Goal: Task Accomplishment & Management: Manage account settings

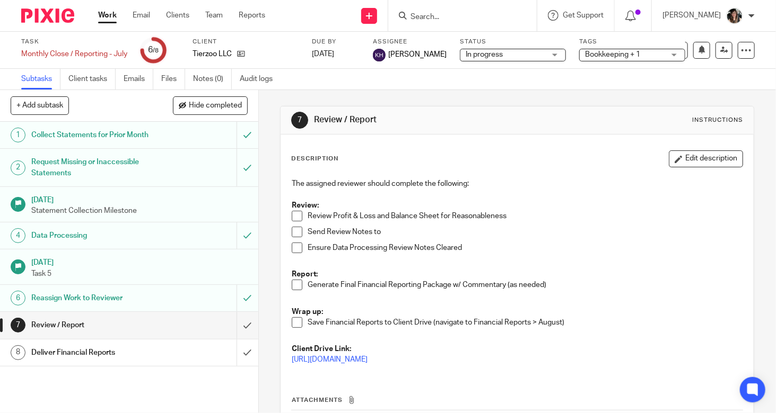
click at [114, 15] on link "Work" at bounding box center [107, 15] width 19 height 11
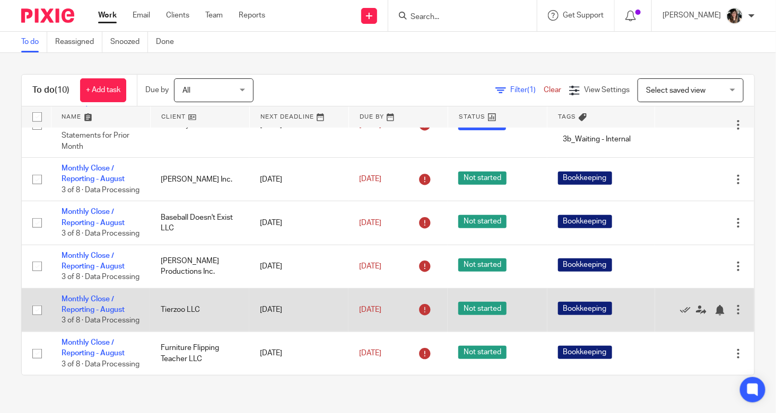
scroll to position [342, 0]
click at [76, 296] on link "Monthly Close / Reporting - August" at bounding box center [92, 305] width 63 height 18
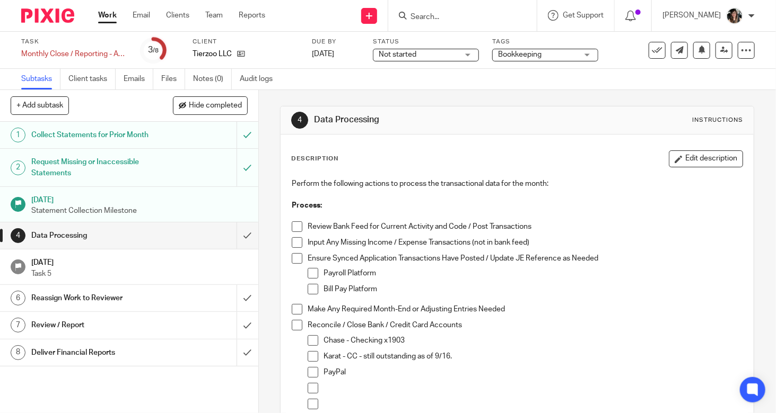
click at [416, 56] on span "Not started" at bounding box center [418, 54] width 80 height 11
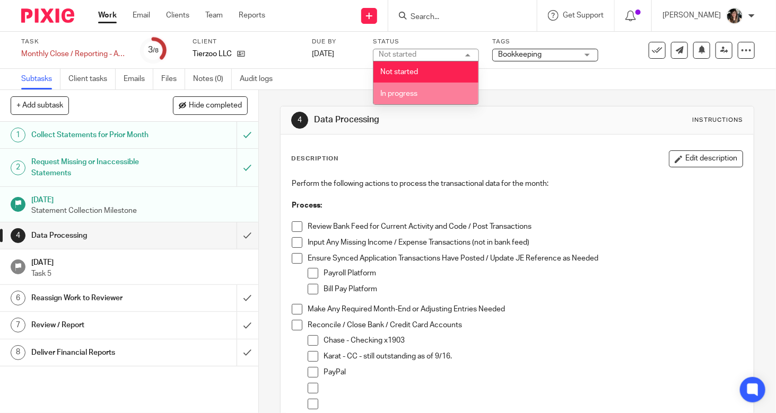
click at [436, 99] on li "In progress" at bounding box center [425, 94] width 105 height 22
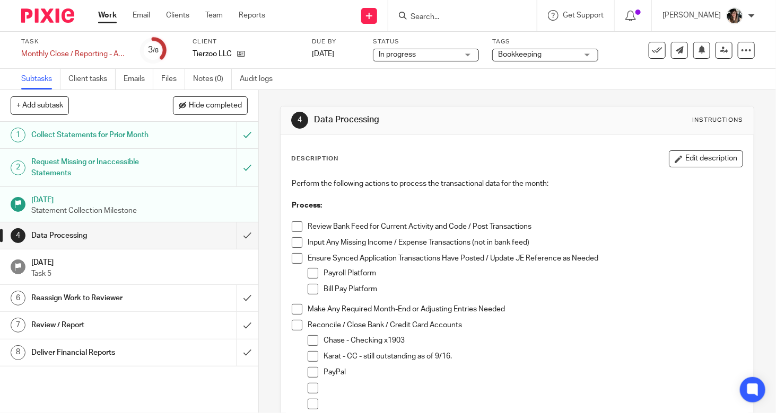
click at [297, 227] on span at bounding box center [297, 227] width 11 height 11
click at [296, 242] on span at bounding box center [297, 242] width 11 height 11
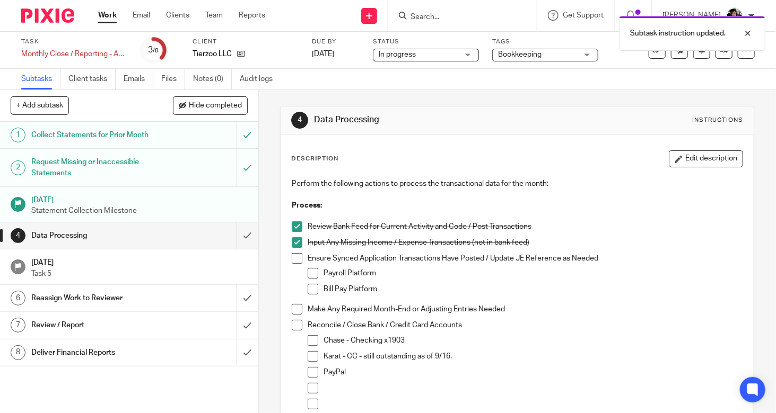
click at [293, 256] on span at bounding box center [297, 258] width 11 height 11
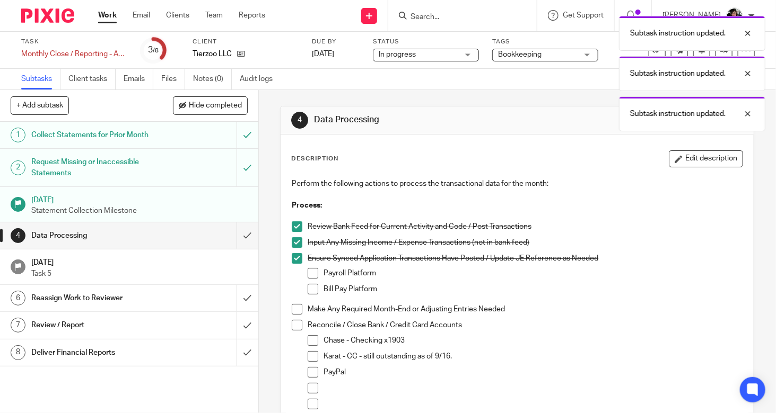
click at [307, 269] on span at bounding box center [312, 273] width 11 height 11
click at [314, 289] on span at bounding box center [312, 289] width 11 height 11
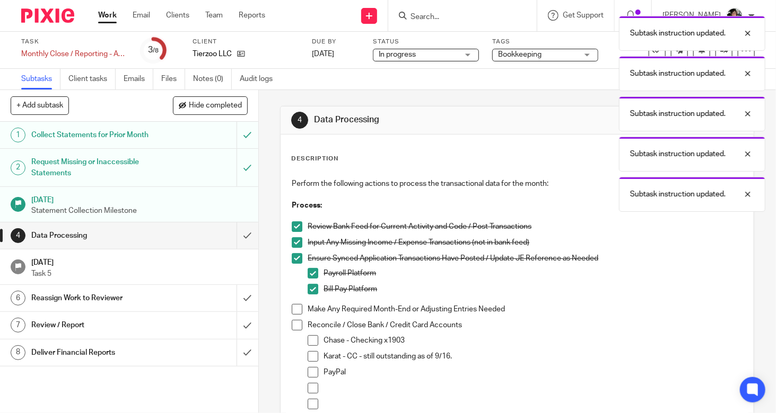
click at [282, 305] on div "Description Edit description Perform the following actions to process the trans…" at bounding box center [516, 388] width 473 height 506
click at [292, 307] on span at bounding box center [297, 309] width 11 height 11
click at [292, 316] on li "Make Any Required Month-End or Adjusting Entries Needed" at bounding box center [517, 312] width 451 height 16
click at [292, 325] on span at bounding box center [297, 325] width 11 height 11
click at [307, 339] on span at bounding box center [312, 341] width 11 height 11
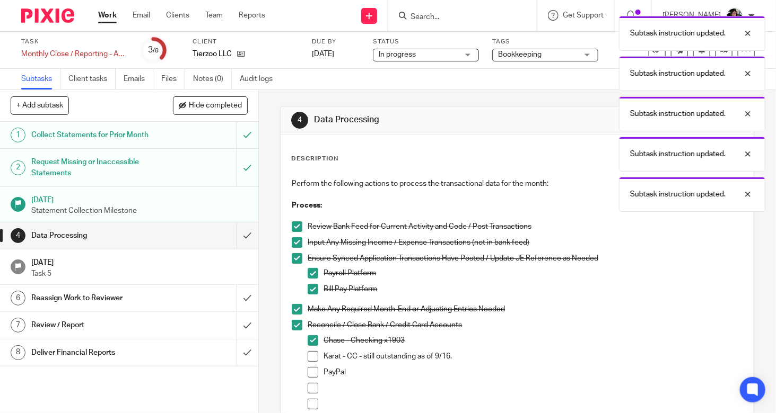
click at [307, 357] on span at bounding box center [312, 356] width 11 height 11
click at [307, 369] on span at bounding box center [312, 372] width 11 height 11
click at [740, 274] on div "4 Data Processing Instructions Description Edit description Perform the followi…" at bounding box center [517, 251] width 517 height 323
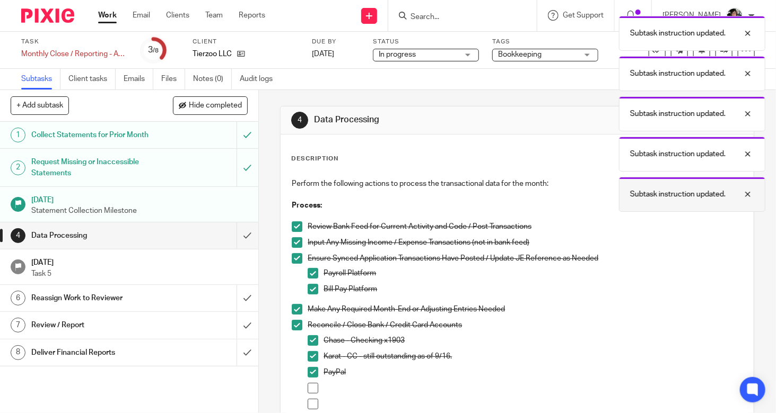
click at [749, 189] on div at bounding box center [739, 194] width 29 height 13
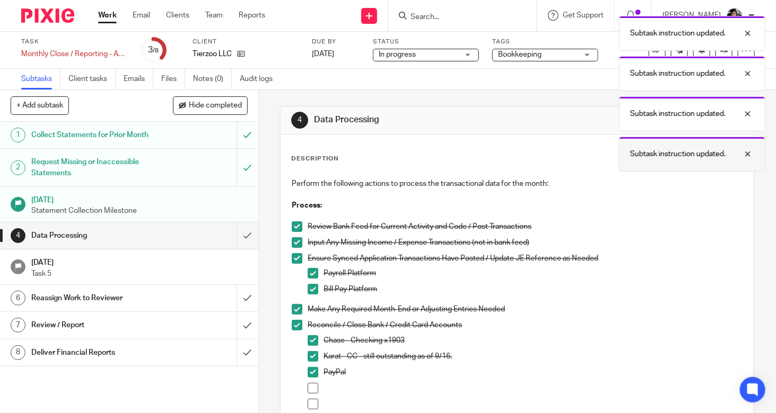
click at [750, 156] on div at bounding box center [739, 154] width 29 height 13
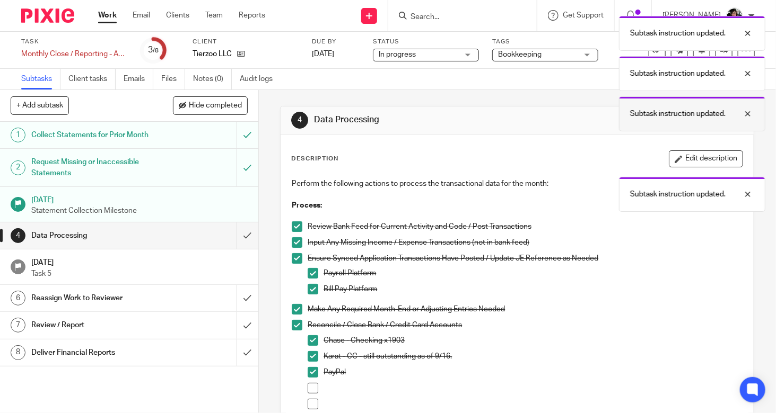
click at [749, 114] on div at bounding box center [739, 114] width 29 height 13
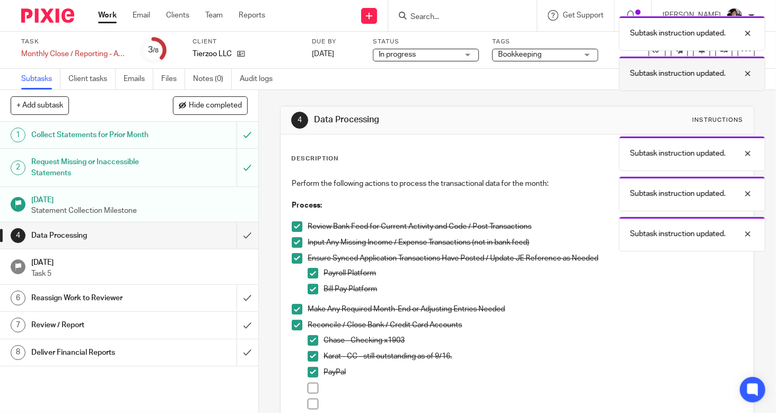
click at [750, 69] on div at bounding box center [739, 73] width 29 height 13
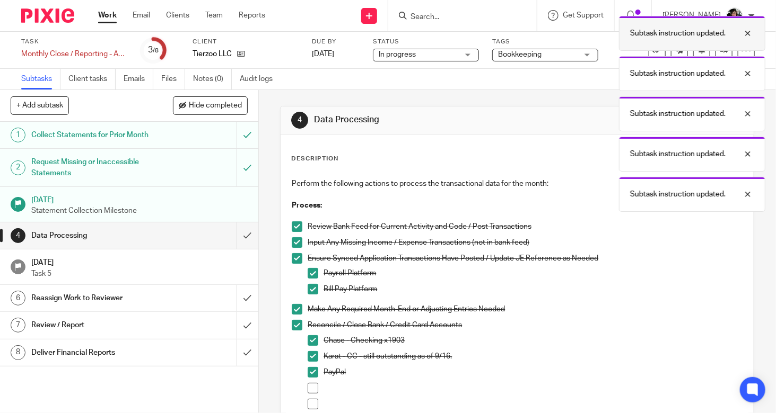
click at [750, 33] on div at bounding box center [739, 33] width 29 height 13
click at [718, 50] on div "Subtask instruction updated." at bounding box center [692, 33] width 146 height 35
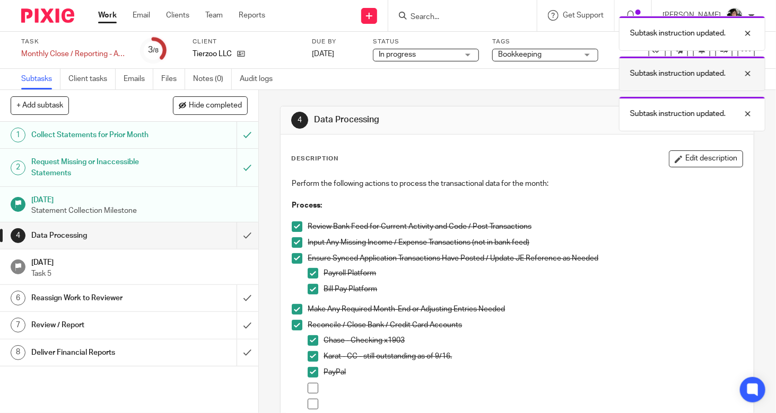
click at [749, 72] on div at bounding box center [739, 73] width 29 height 13
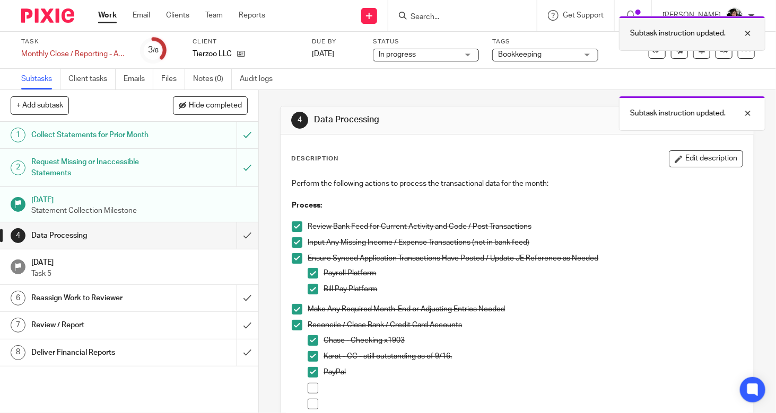
click at [749, 33] on div at bounding box center [739, 33] width 29 height 13
click at [749, 70] on div "Subtasks Client tasks Emails Files Notes (0) Audit logs" at bounding box center [388, 79] width 776 height 21
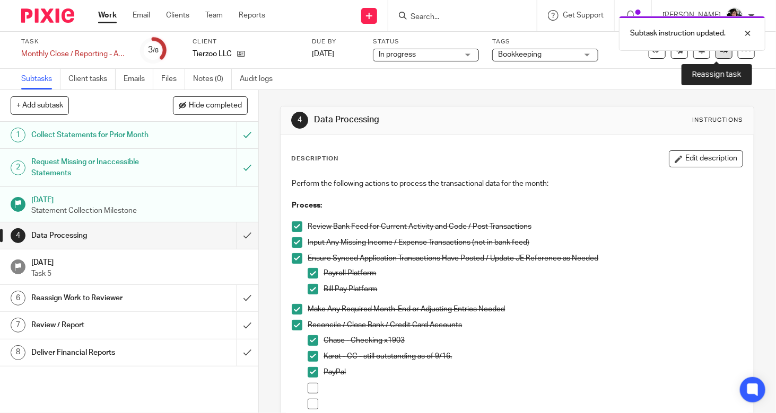
click at [720, 51] on icon at bounding box center [724, 50] width 8 height 8
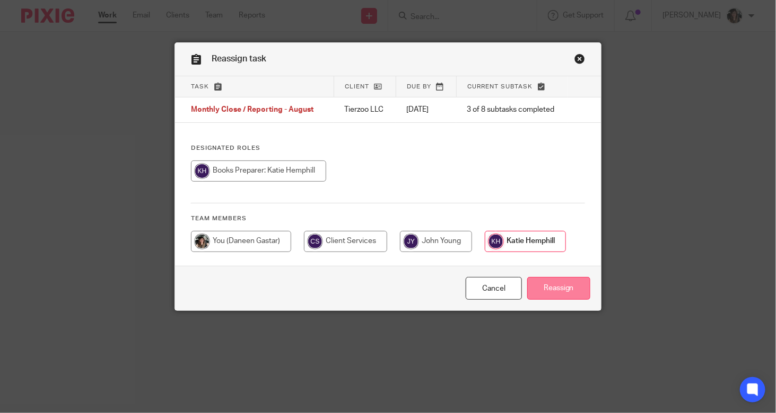
click at [566, 286] on input "Reassign" at bounding box center [558, 288] width 63 height 23
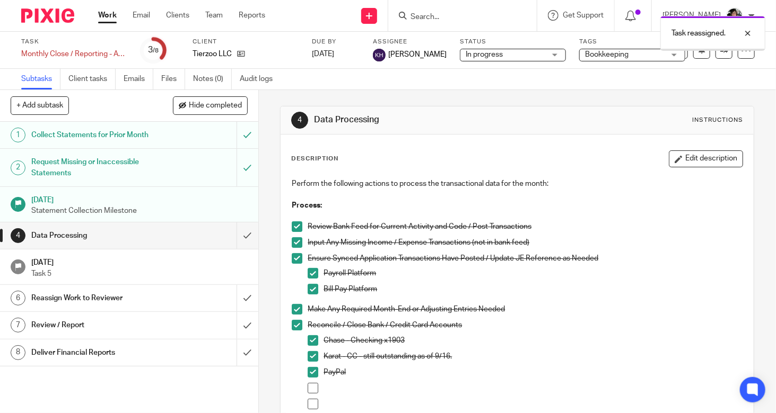
click at [112, 21] on div "Work Email Clients Team Reports Work Email Clients Team Reports Settings" at bounding box center [183, 15] width 193 height 31
click at [105, 15] on link "Work" at bounding box center [107, 15] width 19 height 11
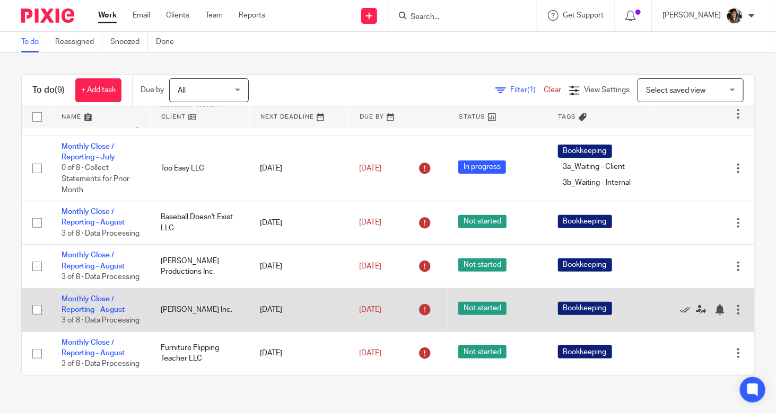
scroll to position [287, 0]
click at [80, 296] on link "Monthly Close / Reporting - August" at bounding box center [92, 305] width 63 height 18
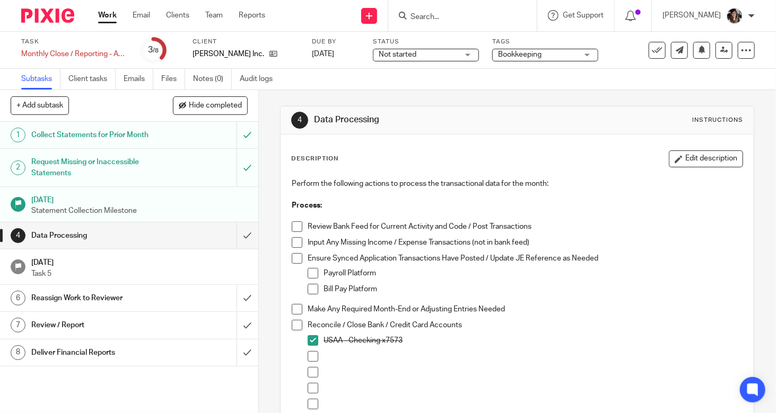
click at [292, 228] on span at bounding box center [297, 227] width 11 height 11
click at [292, 245] on span at bounding box center [297, 242] width 11 height 11
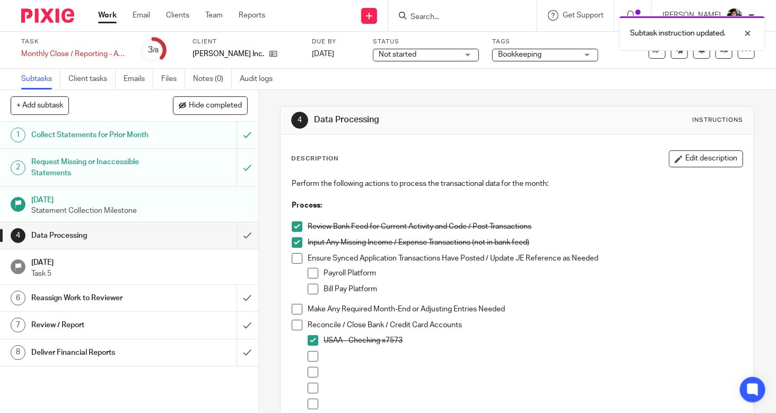
click at [292, 257] on span at bounding box center [297, 258] width 11 height 11
click at [302, 277] on li "Ensure Synced Application Transactions Have Posted / Update JE Reference as Nee…" at bounding box center [517, 278] width 451 height 51
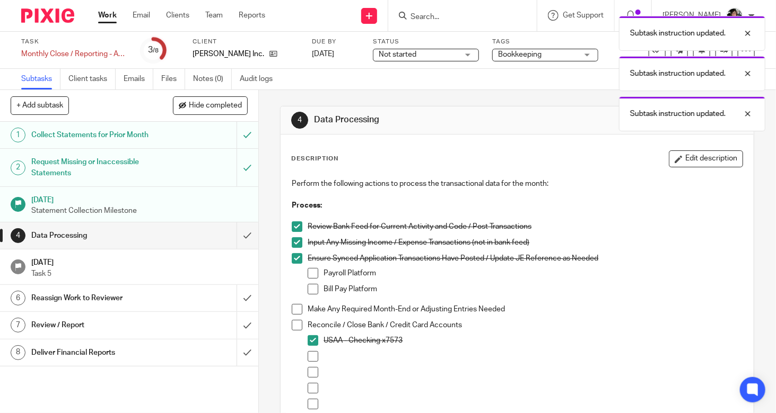
drag, startPoint x: 312, startPoint y: 272, endPoint x: 310, endPoint y: 286, distance: 13.9
click at [312, 273] on span at bounding box center [312, 273] width 11 height 11
click at [310, 287] on span at bounding box center [312, 289] width 11 height 11
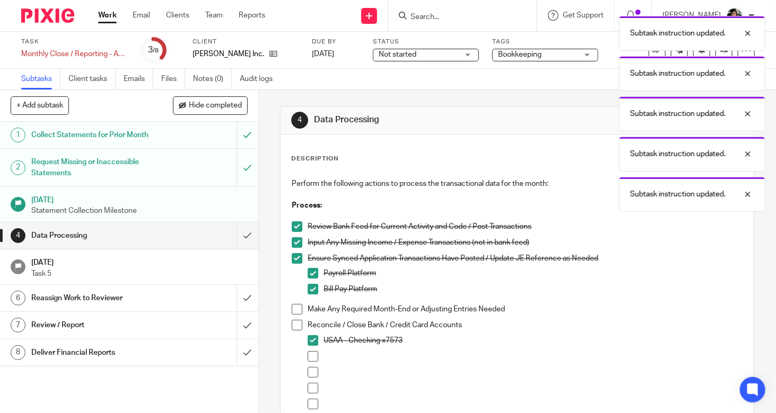
click at [286, 306] on div "Perform the following actions to process the transactional data for the month: …" at bounding box center [516, 350] width 461 height 355
click at [293, 312] on span at bounding box center [297, 309] width 11 height 11
click at [293, 322] on span at bounding box center [297, 325] width 11 height 11
click at [748, 33] on div at bounding box center [739, 33] width 29 height 13
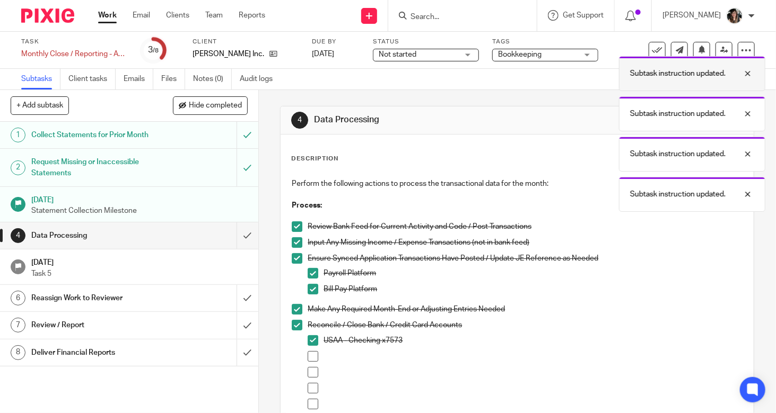
click at [745, 96] on div "Subtask instruction updated." at bounding box center [692, 113] width 146 height 35
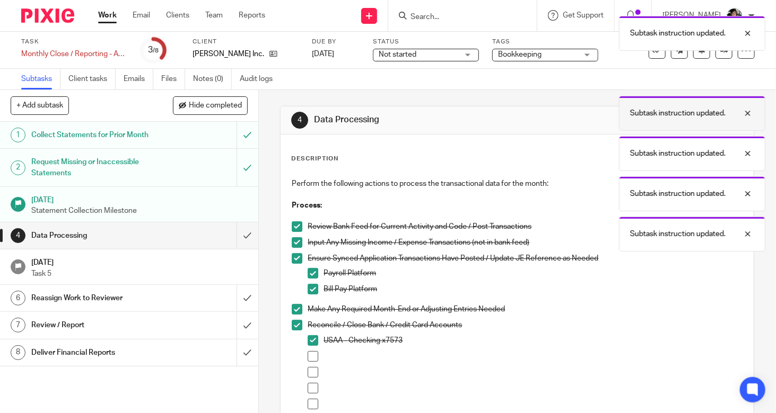
click at [744, 147] on div at bounding box center [739, 153] width 29 height 13
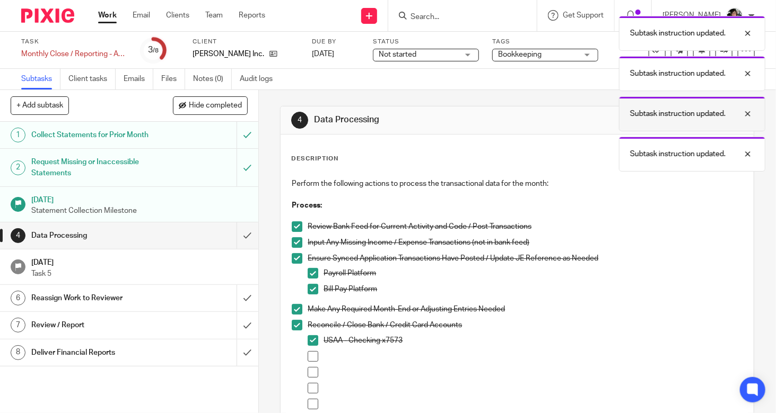
click at [746, 115] on div at bounding box center [739, 114] width 29 height 13
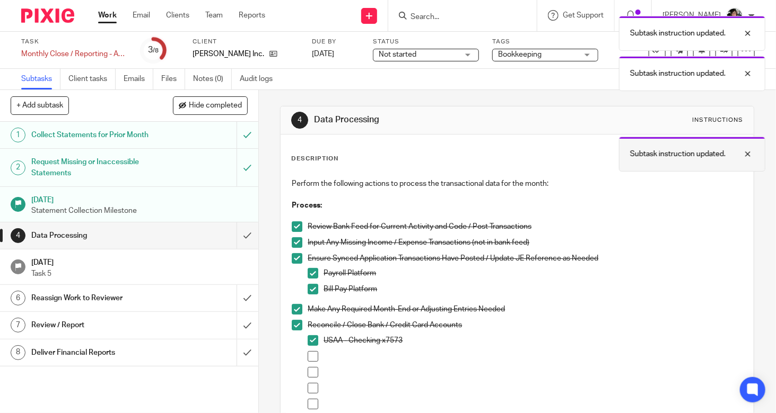
click at [746, 145] on div "Subtask instruction updated." at bounding box center [692, 154] width 146 height 35
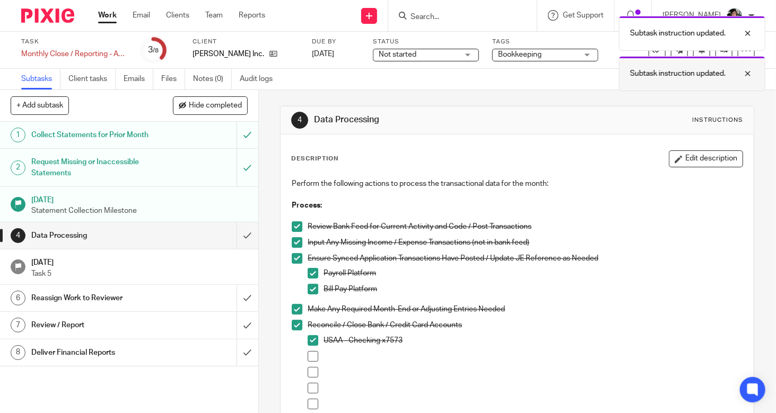
click at [751, 71] on div at bounding box center [739, 73] width 29 height 13
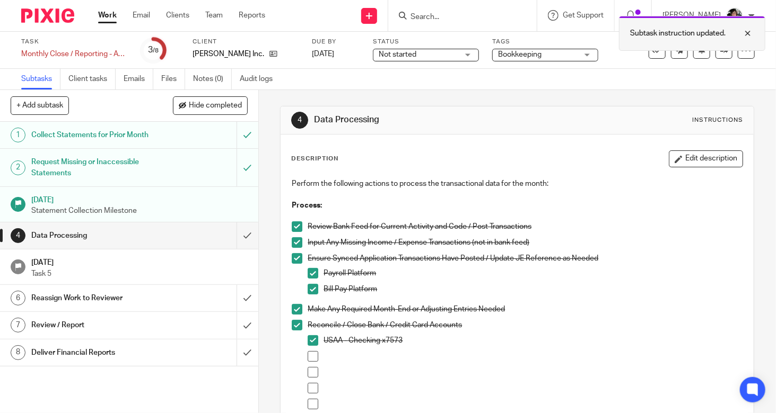
click at [744, 33] on div at bounding box center [739, 33] width 29 height 13
